Goal: Task Accomplishment & Management: Manage account settings

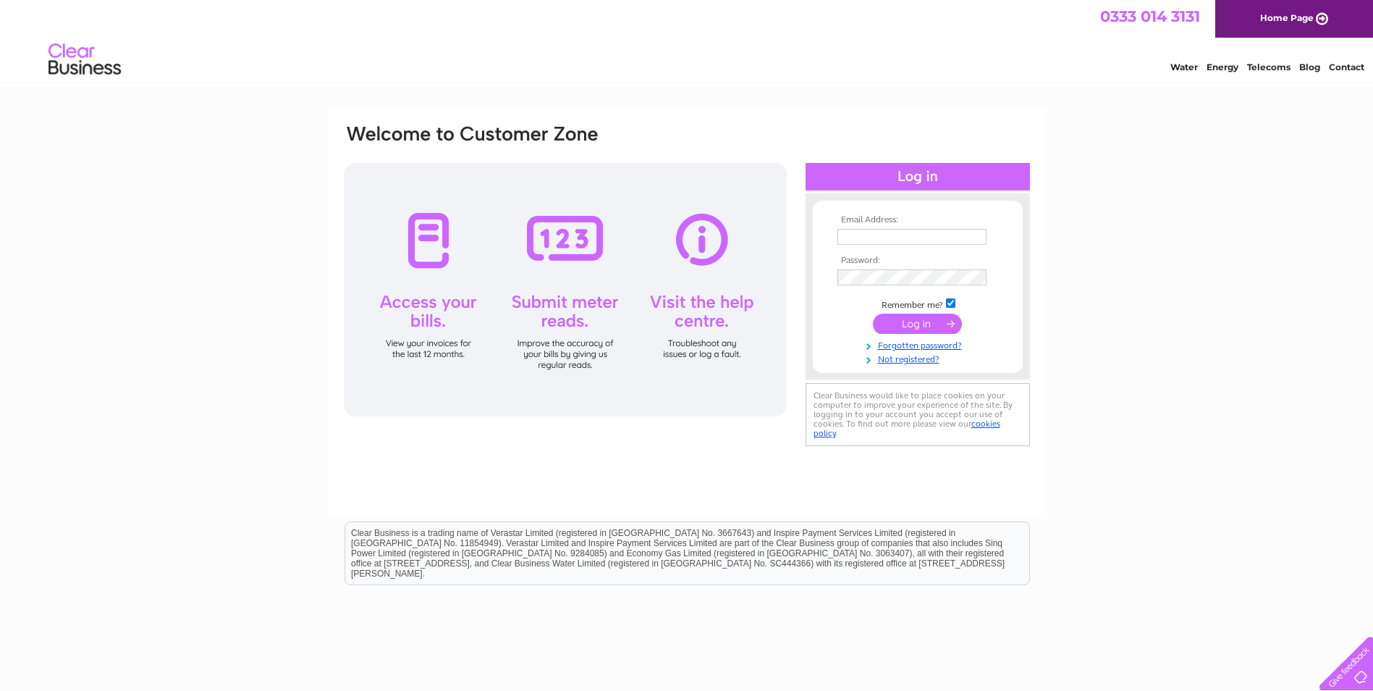
type input "kirstyf@front-line-construction.com"
click at [924, 324] on input "submit" at bounding box center [917, 323] width 89 height 20
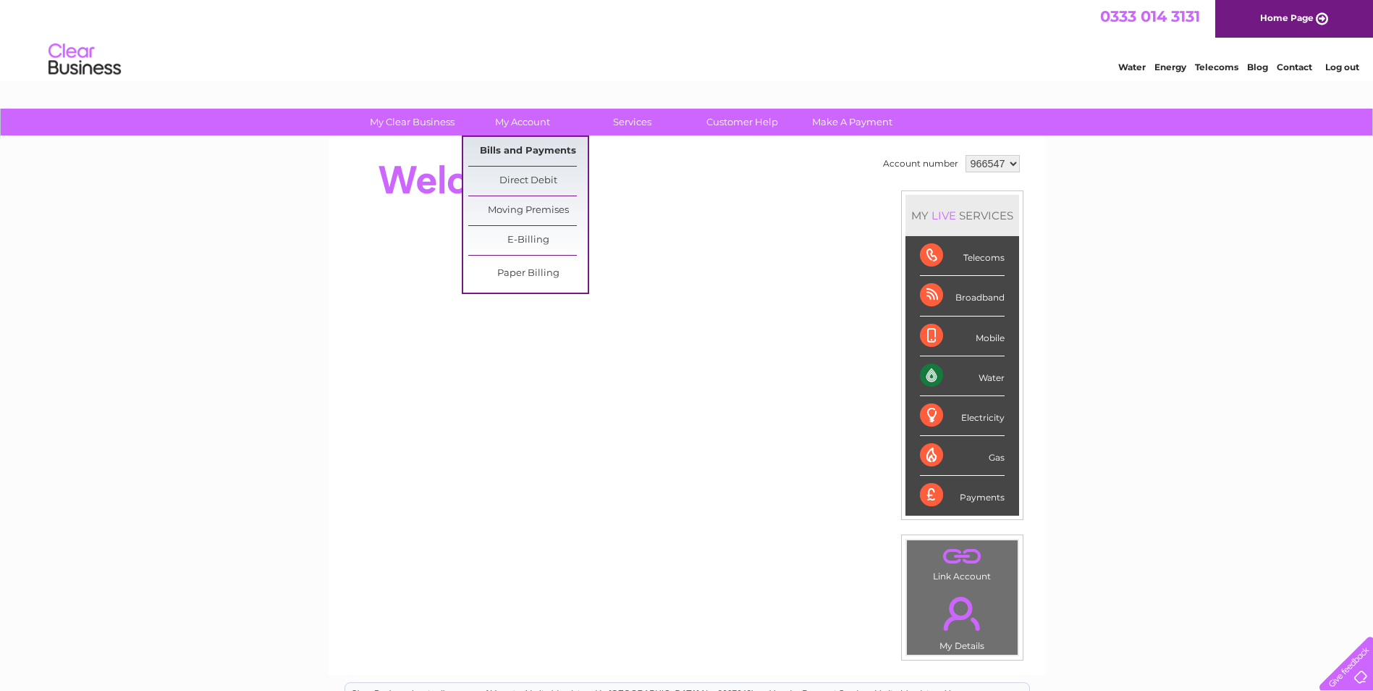
click at [526, 150] on link "Bills and Payments" at bounding box center [527, 151] width 119 height 29
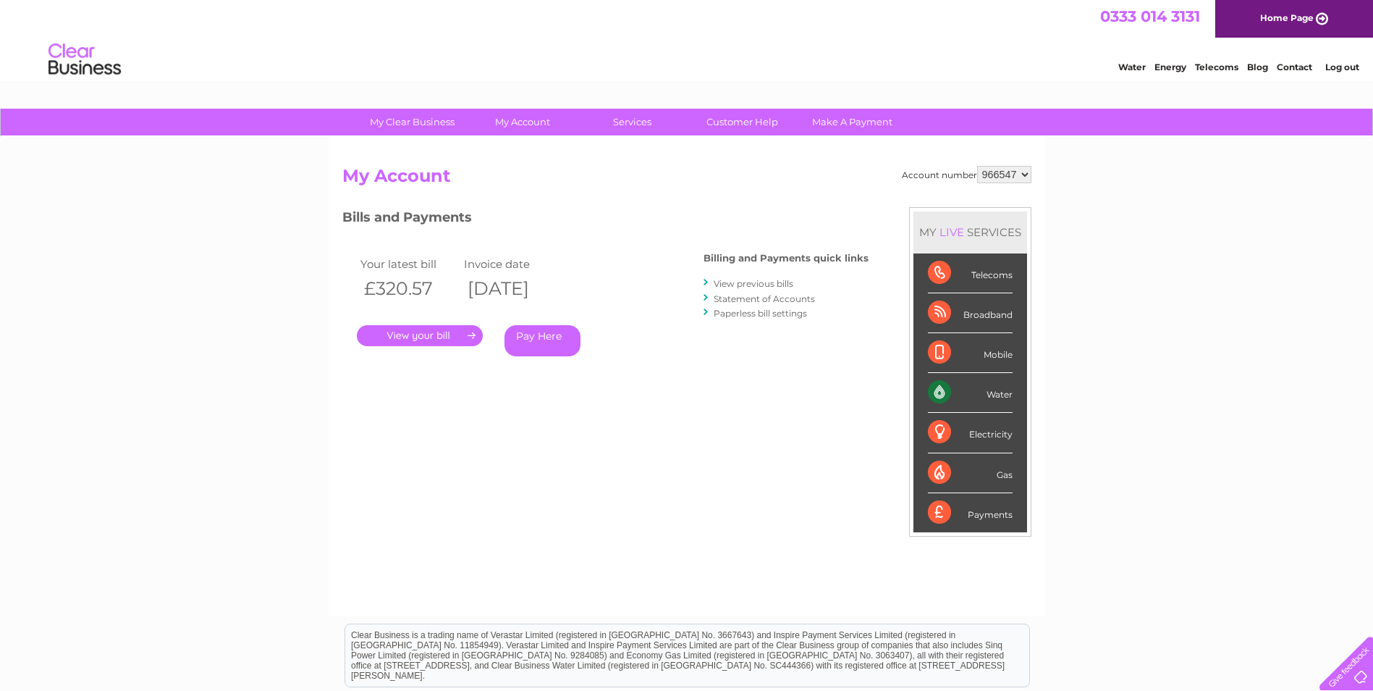
click at [437, 330] on link "." at bounding box center [420, 335] width 126 height 21
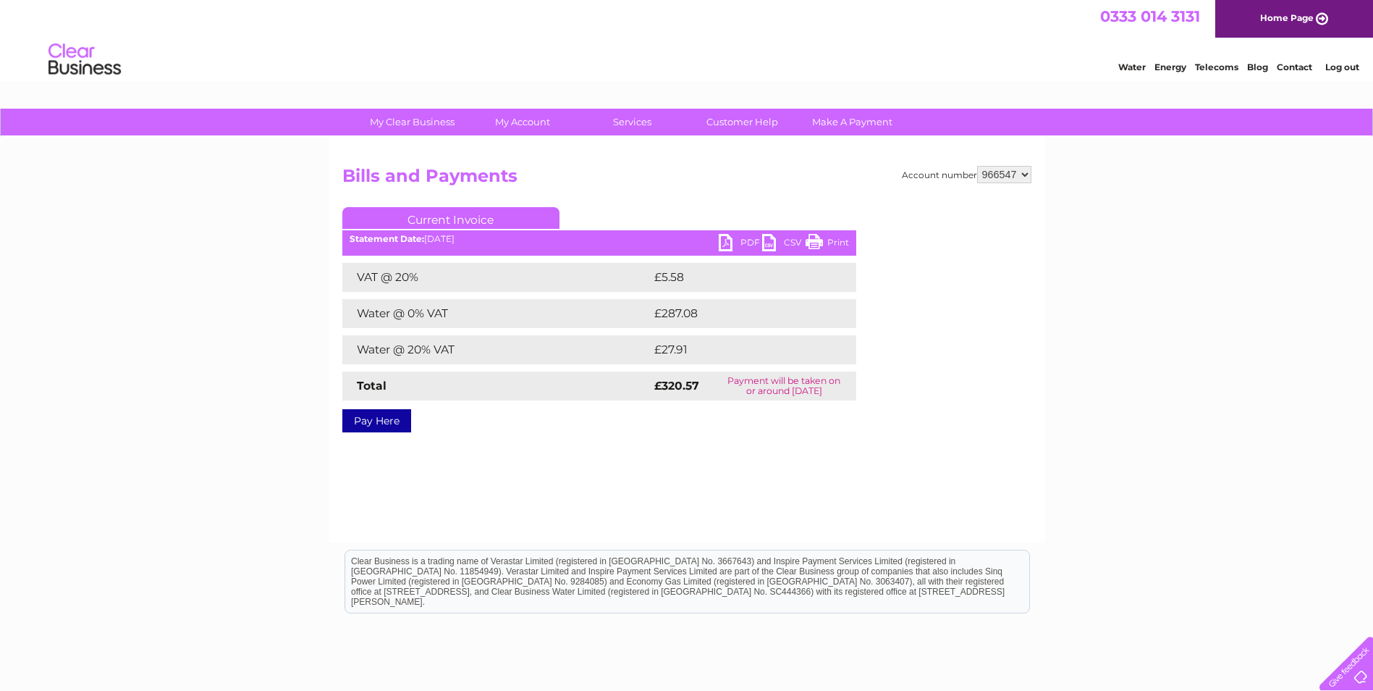
click at [741, 245] on link "PDF" at bounding box center [740, 244] width 43 height 21
